Goal: Task Accomplishment & Management: Manage account settings

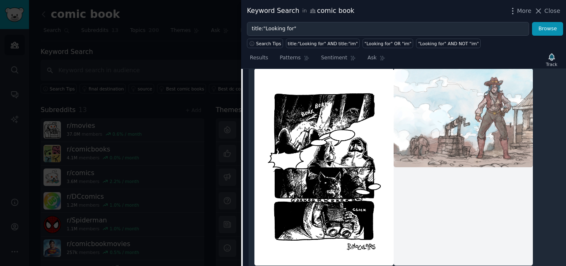
scroll to position [331, 0]
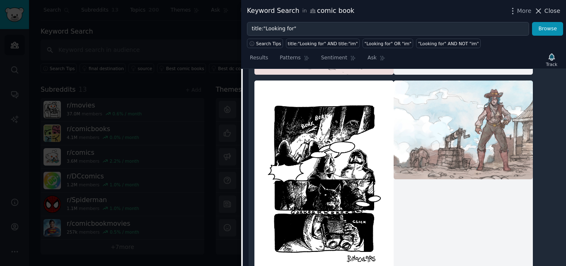
click at [549, 13] on span "Close" at bounding box center [552, 11] width 16 height 9
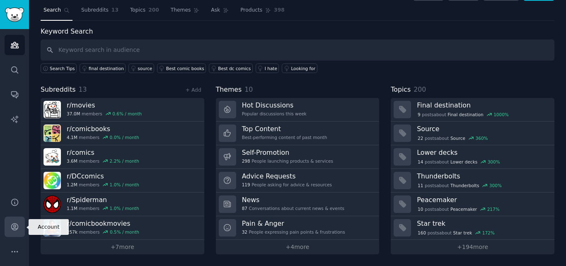
click at [15, 230] on icon "Sidebar" at bounding box center [14, 226] width 9 height 9
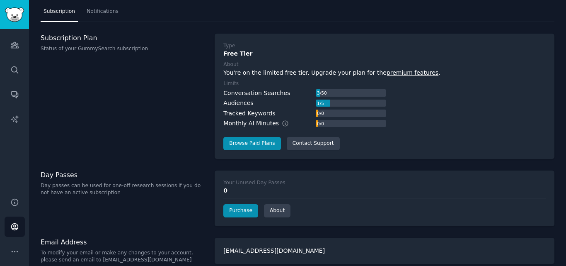
scroll to position [28, 0]
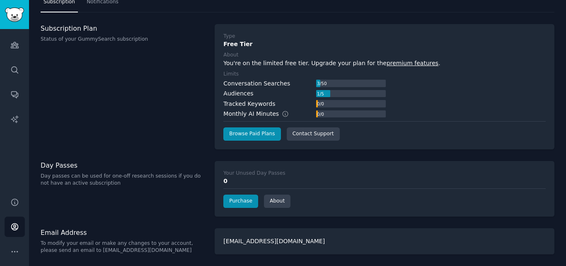
click at [272, 239] on div "[EMAIL_ADDRESS][DOMAIN_NAME]" at bounding box center [385, 241] width 340 height 26
click at [271, 217] on div "Your Account Subscription Notifications Subscription Plan Status of your GummyS…" at bounding box center [297, 118] width 537 height 293
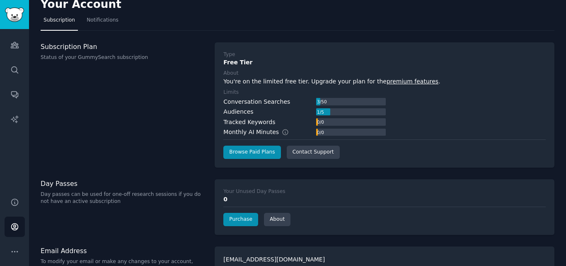
scroll to position [0, 0]
